Goal: Task Accomplishment & Management: Use online tool/utility

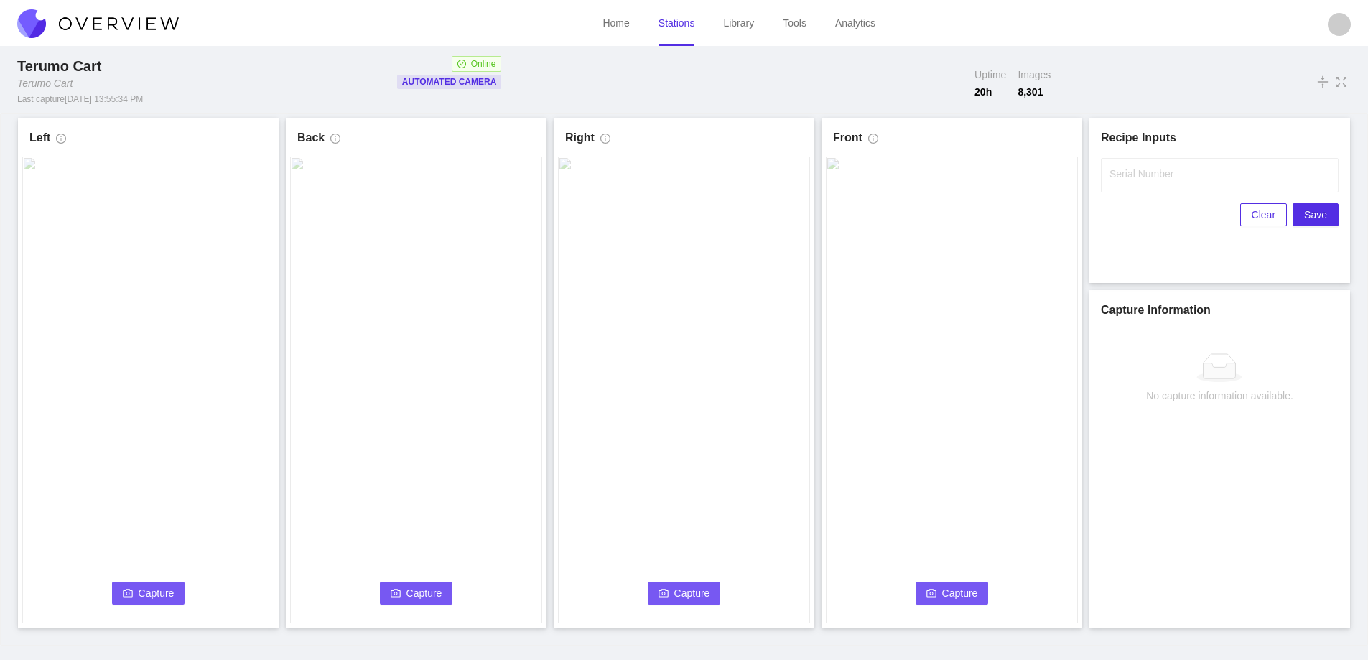
click at [167, 590] on span "Capture" at bounding box center [157, 593] width 36 height 16
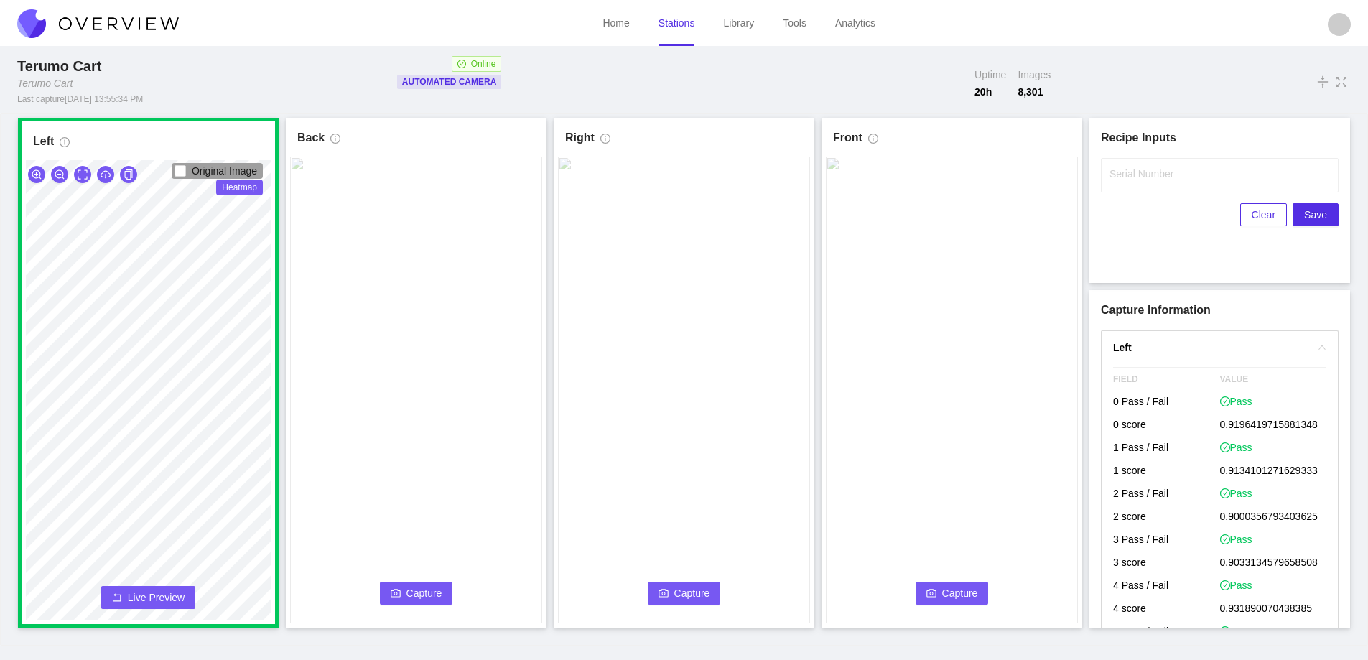
click at [412, 587] on span "Capture" at bounding box center [424, 593] width 36 height 16
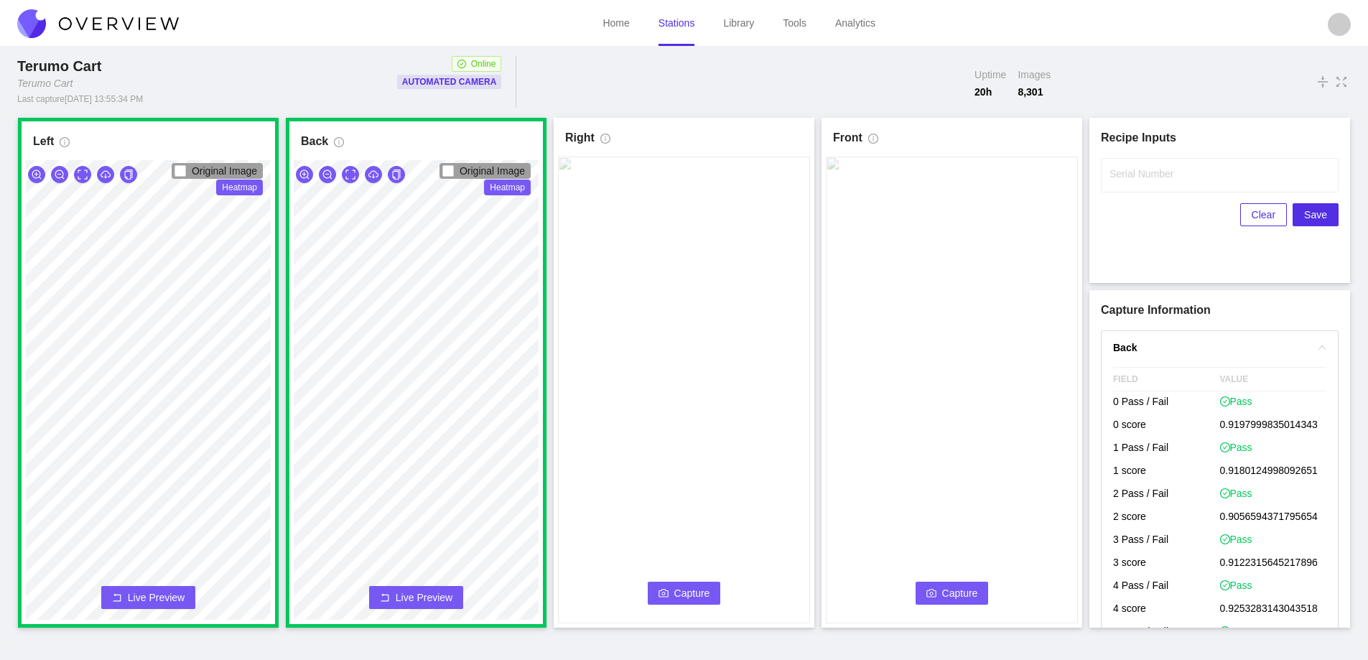
click at [693, 590] on span "Capture" at bounding box center [692, 593] width 36 height 16
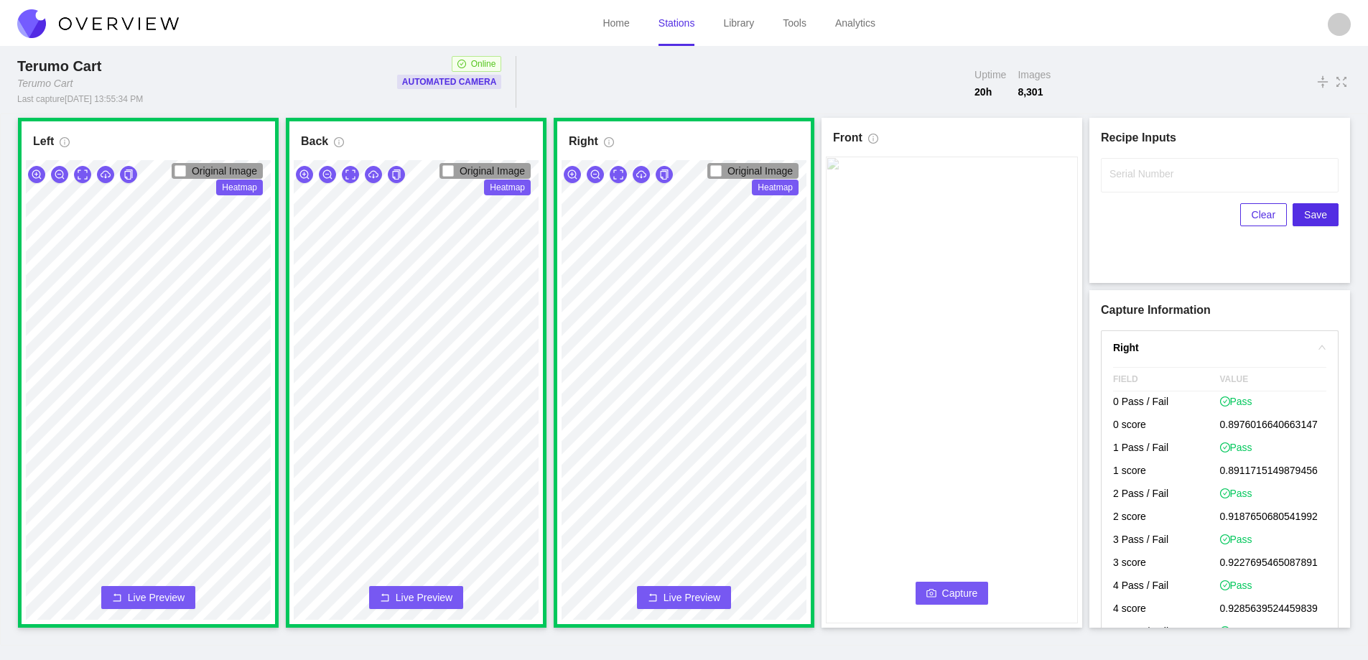
click at [953, 584] on button "Capture" at bounding box center [952, 593] width 73 height 23
click at [1133, 182] on input "Serial Number" at bounding box center [1220, 175] width 238 height 34
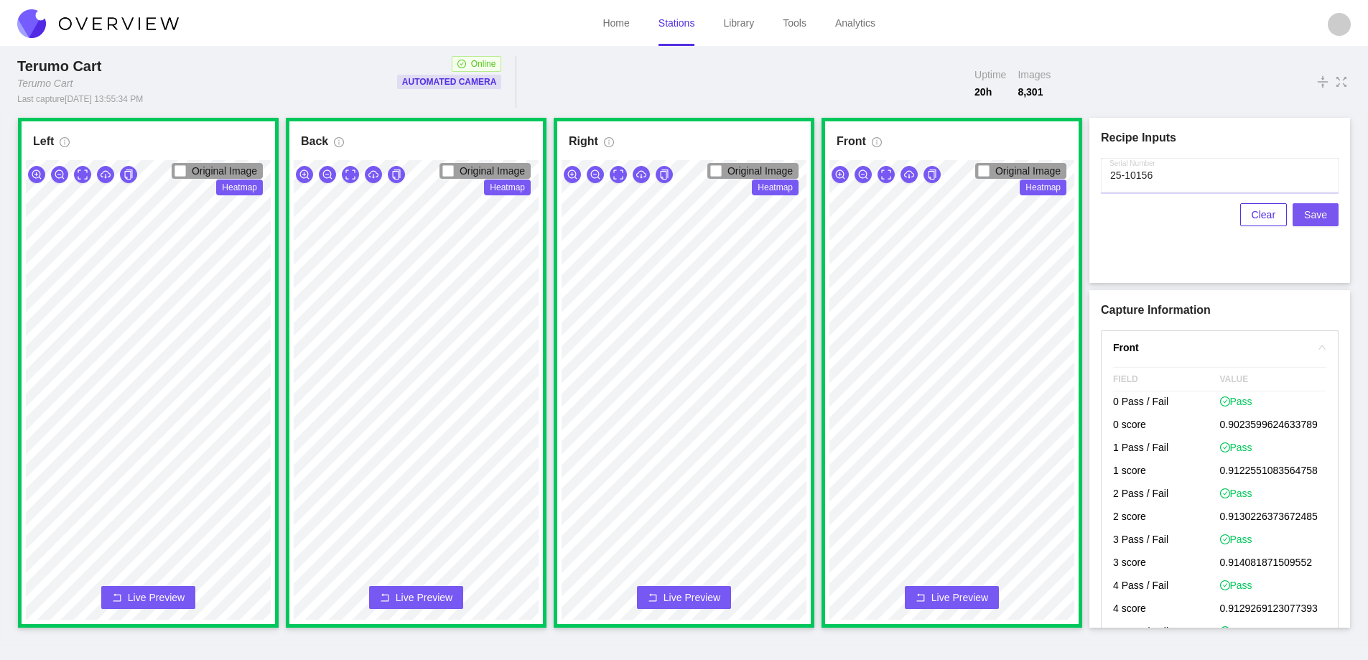
type input "25-10156"
click at [1315, 213] on span "Save" at bounding box center [1315, 215] width 23 height 16
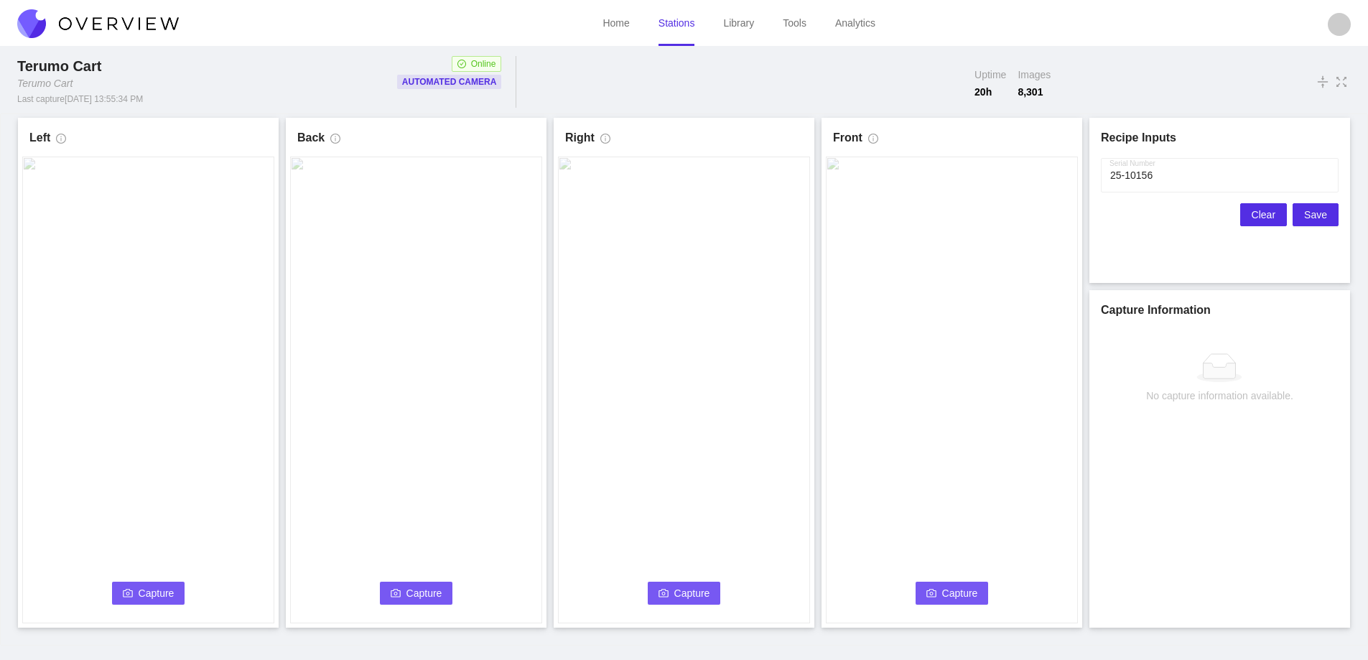
click at [1254, 214] on button "Clear" at bounding box center [1263, 214] width 47 height 23
